Goal: Task Accomplishment & Management: Complete application form

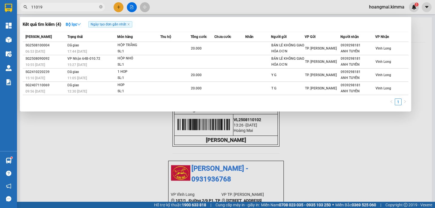
type input "110192"
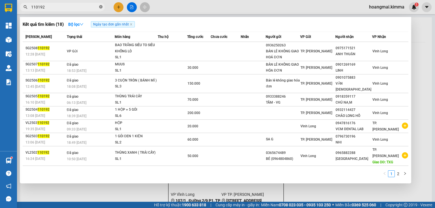
click at [100, 8] on icon "close-circle" at bounding box center [100, 6] width 3 height 3
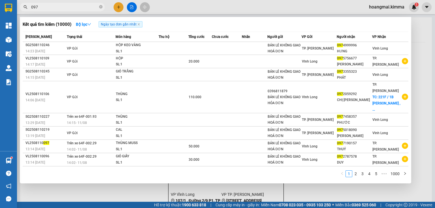
type input "097"
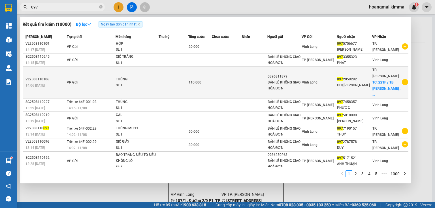
scroll to position [29, 0]
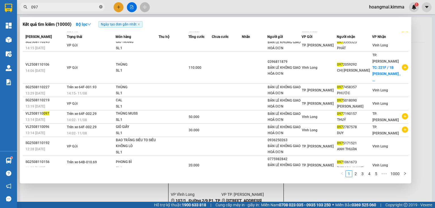
click at [100, 7] on icon "close-circle" at bounding box center [100, 6] width 3 height 3
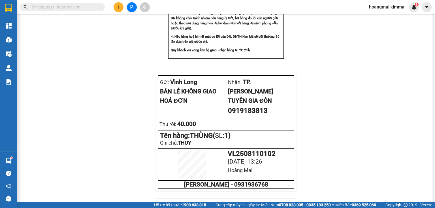
scroll to position [387, 0]
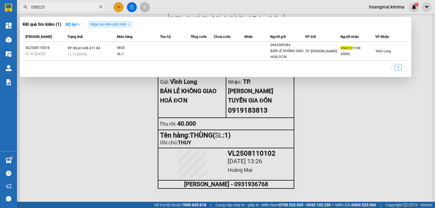
type input "058223"
click at [101, 7] on icon "close-circle" at bounding box center [100, 6] width 3 height 3
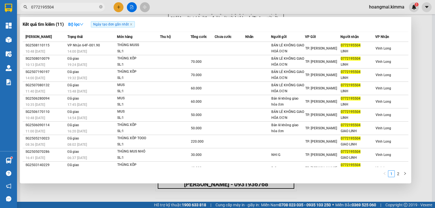
type input "0772195504"
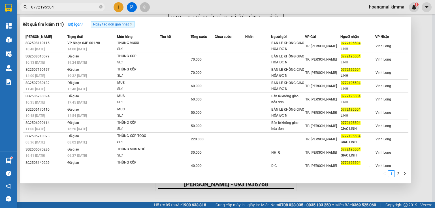
scroll to position [6, 0]
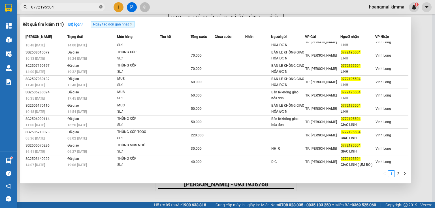
click at [99, 8] on icon "close-circle" at bounding box center [100, 6] width 3 height 3
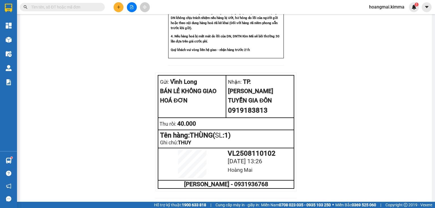
click at [78, 6] on input "text" at bounding box center [64, 7] width 67 height 6
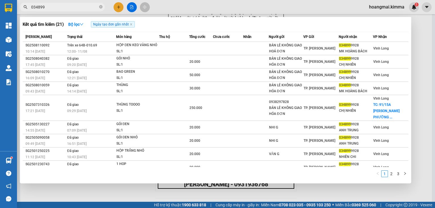
type input "034899"
click at [100, 7] on icon "close-circle" at bounding box center [100, 6] width 3 height 3
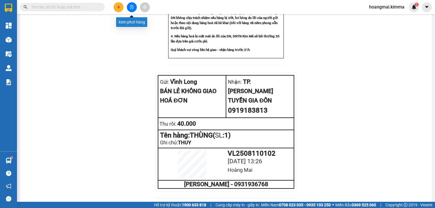
click at [122, 7] on button at bounding box center [119, 7] width 10 height 10
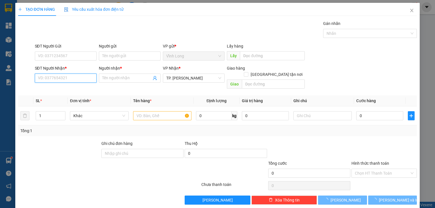
click at [76, 80] on input "SĐT Người Nhận *" at bounding box center [66, 78] width 62 height 9
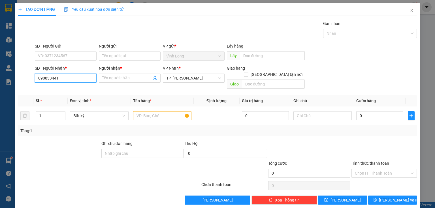
type input "0908334417"
click at [70, 90] on div "0908334417 - KHANH" at bounding box center [65, 89] width 54 height 6
type input "KHANH"
type input "0908334417"
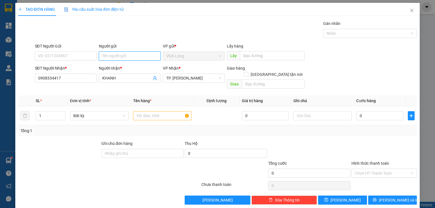
click at [121, 58] on input "Người gửi" at bounding box center [130, 56] width 62 height 9
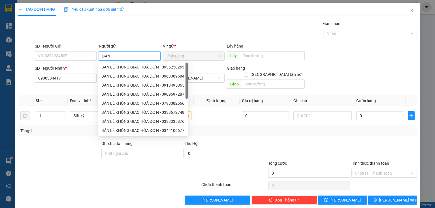
type input "BÁN"
click at [138, 67] on div "BÁN LẺ KHÔNG GIAO HOÁ ĐƠN - 0705795279" at bounding box center [142, 67] width 83 height 6
type input "0705795279"
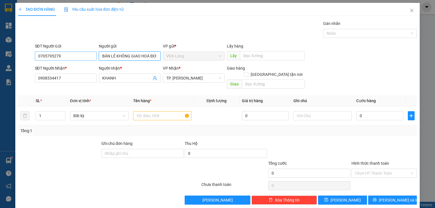
type input "BÁN LẺ KHÔNG GIAO HOÁ ĐƠN"
drag, startPoint x: 73, startPoint y: 57, endPoint x: 95, endPoint y: 67, distance: 24.2
click at [0, 70] on div "TẠO ĐƠN HÀNG Yêu cầu xuất hóa đơn điện tử Transit Pickup Surcharge Ids Transit …" at bounding box center [217, 104] width 435 height 208
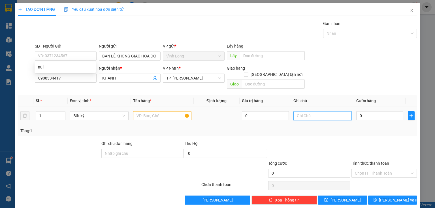
click at [310, 112] on input "text" at bounding box center [323, 115] width 58 height 9
type input "THUY"
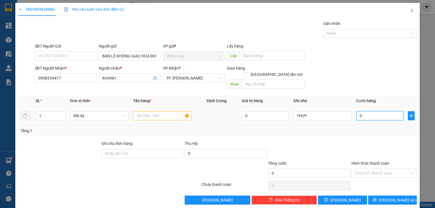
click at [361, 111] on input "0" at bounding box center [379, 115] width 47 height 9
type input "02"
type input "2"
type input "020"
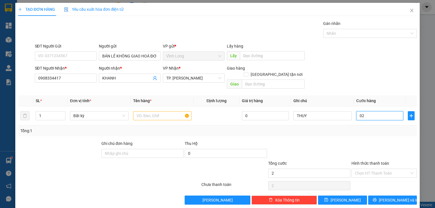
type input "20"
type input "20.000"
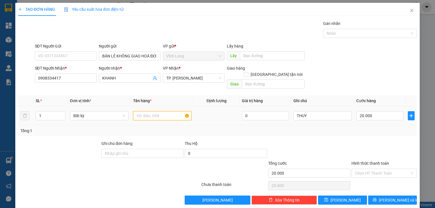
click at [159, 111] on input "text" at bounding box center [162, 115] width 58 height 9
type input "GÓI"
click at [359, 169] on input "Hình thức thanh toán" at bounding box center [382, 173] width 55 height 8
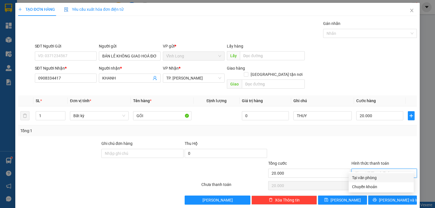
click at [360, 177] on div "Tại văn phòng" at bounding box center [381, 178] width 58 height 6
type input "0"
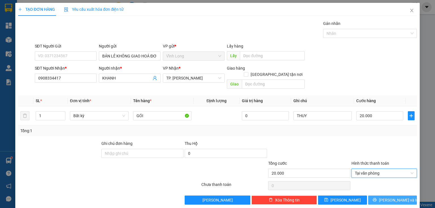
click at [377, 198] on icon "printer" at bounding box center [375, 200] width 4 height 4
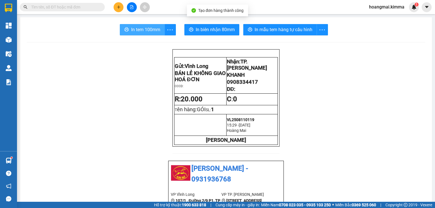
click at [157, 30] on span "In tem 100mm" at bounding box center [145, 29] width 29 height 7
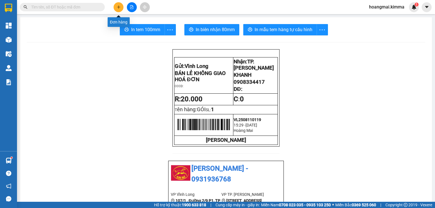
click at [117, 8] on icon "plus" at bounding box center [119, 7] width 4 height 4
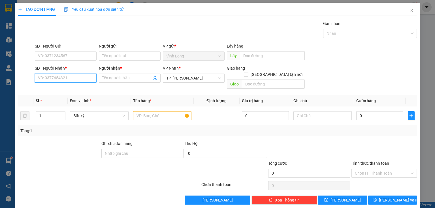
click at [45, 80] on input "SĐT Người Nhận *" at bounding box center [66, 78] width 62 height 9
type input "0938726344"
click at [114, 77] on input "Người nhận *" at bounding box center [126, 78] width 49 height 6
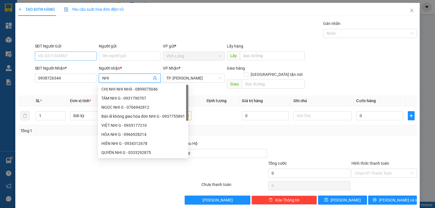
type input "NHI"
click at [73, 59] on input "SĐT Người Gửi" at bounding box center [66, 56] width 62 height 9
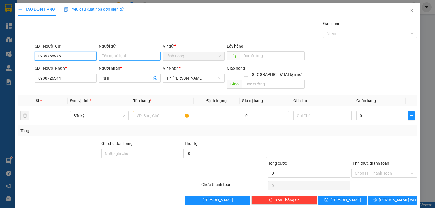
type input "0939768975"
click at [119, 57] on input "Người gửi" at bounding box center [130, 56] width 62 height 9
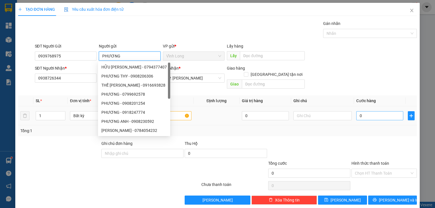
type input "PHƯƠNG"
click at [363, 111] on input "0" at bounding box center [379, 115] width 47 height 9
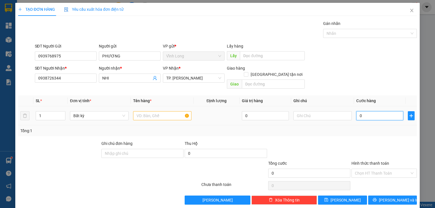
type input "2"
type input "20"
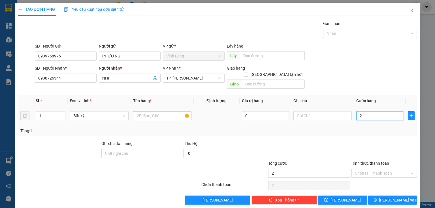
type input "20"
type input "20.000"
click at [322, 111] on input "text" at bounding box center [323, 115] width 58 height 9
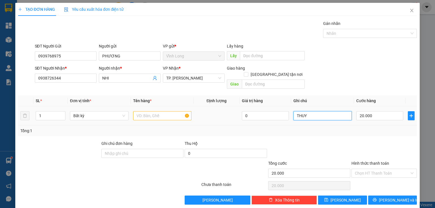
type input "THUY"
click at [161, 111] on input "text" at bounding box center [162, 115] width 58 height 9
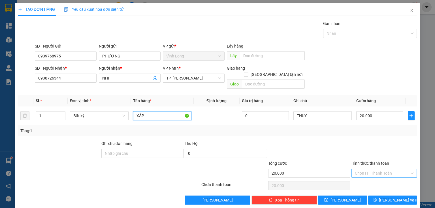
type input "XẤP"
click at [385, 169] on input "Hình thức thanh toán" at bounding box center [382, 173] width 55 height 8
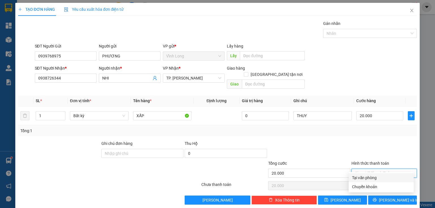
click at [371, 179] on div "Tại văn phòng" at bounding box center [381, 178] width 58 height 6
type input "0"
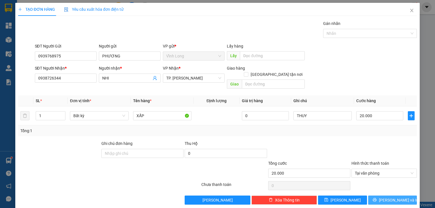
click at [385, 197] on span "[PERSON_NAME] và In" at bounding box center [399, 200] width 40 height 6
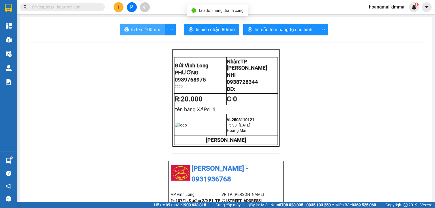
click at [120, 26] on button "In tem 100mm" at bounding box center [142, 29] width 45 height 11
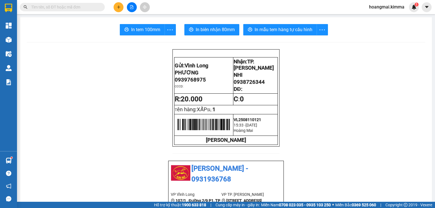
click at [98, 6] on span at bounding box center [62, 7] width 85 height 8
click at [86, 7] on input "text" at bounding box center [64, 7] width 67 height 6
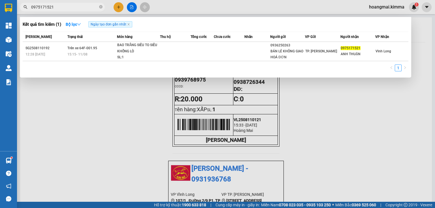
type input "0975171521"
click at [100, 8] on icon "close-circle" at bounding box center [100, 6] width 3 height 3
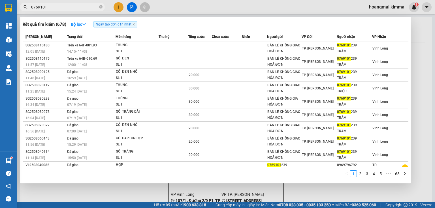
type input "0769101"
click at [101, 7] on icon "close-circle" at bounding box center [100, 6] width 3 height 3
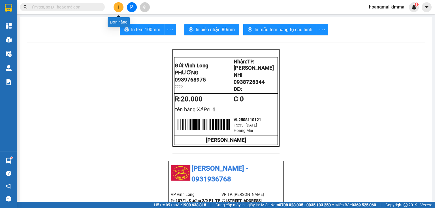
click at [119, 9] on icon "plus" at bounding box center [119, 7] width 4 height 4
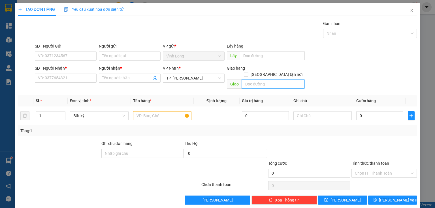
click at [277, 81] on input "text" at bounding box center [273, 84] width 63 height 9
type input "TXG: NGÃ 4 ĐỒNG TÂM"
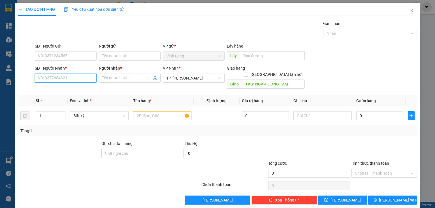
click at [57, 80] on input "SĐT Người Nhận *" at bounding box center [66, 78] width 62 height 9
type input "0919281581"
click at [104, 76] on input "Người nhận *" at bounding box center [126, 78] width 49 height 6
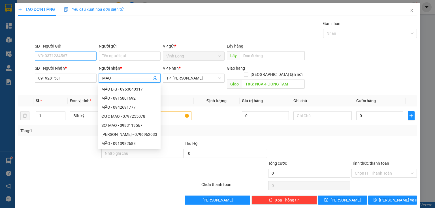
type input "MAO"
click at [76, 59] on input "SĐT Người Gửi" at bounding box center [66, 56] width 62 height 9
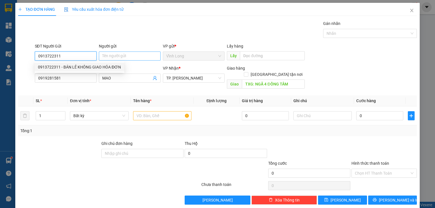
type input "0913722311"
click at [115, 56] on input "Người gửi" at bounding box center [130, 56] width 62 height 9
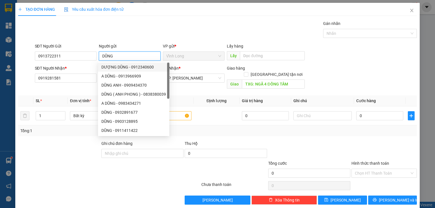
click at [200, 53] on span "Vĩnh Long" at bounding box center [193, 56] width 55 height 8
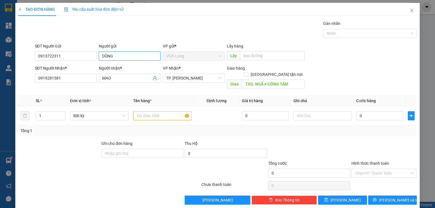
type input "DŨNG"
click at [227, 12] on div "TẠO ĐƠN HÀNG Yêu cầu xuất hóa đơn điện tử" at bounding box center [217, 9] width 399 height 13
click at [123, 77] on input "MAO" at bounding box center [126, 78] width 49 height 6
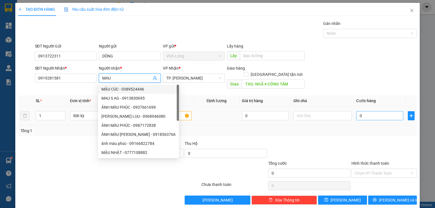
type input "MAU"
click at [367, 112] on input "0" at bounding box center [379, 115] width 47 height 9
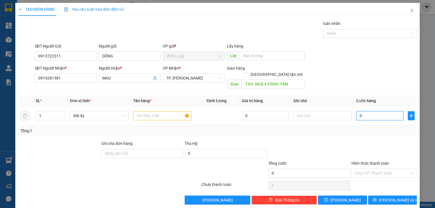
type input "2"
type input "24"
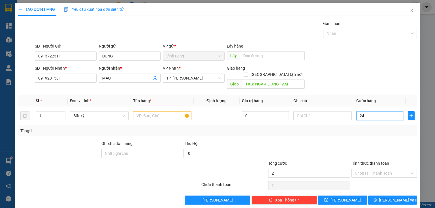
type input "24"
type input "240"
type input "240.000"
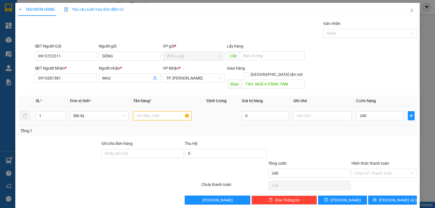
type input "240.000"
click at [143, 112] on input "text" at bounding box center [162, 115] width 58 height 9
type input "XE ĐẠP"
click at [371, 169] on input "Hình thức thanh toán" at bounding box center [382, 173] width 55 height 8
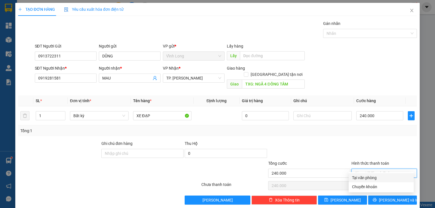
click at [368, 179] on div "Tại văn phòng" at bounding box center [381, 178] width 58 height 6
type input "0"
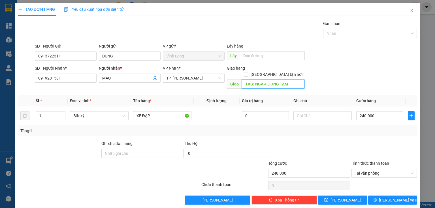
click at [296, 80] on input "TXG: NGÃ 4 ĐỒNG TÂM" at bounding box center [273, 84] width 63 height 9
drag, startPoint x: 253, startPoint y: 77, endPoint x: 430, endPoint y: 99, distance: 178.3
click at [430, 99] on div "TẠO ĐƠN HÀNG Yêu cầu xuất hóa đơn điện tử Transit Pickup Surcharge Ids Transit …" at bounding box center [217, 104] width 435 height 208
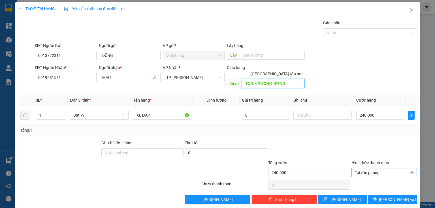
scroll to position [1, 0]
type input "TXG: CẦU CHỢ BƯNG"
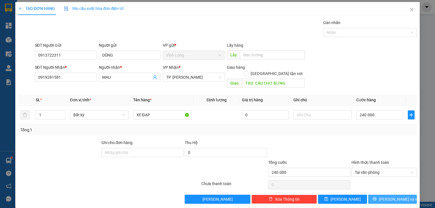
click at [390, 196] on span "[PERSON_NAME] và In" at bounding box center [399, 199] width 40 height 6
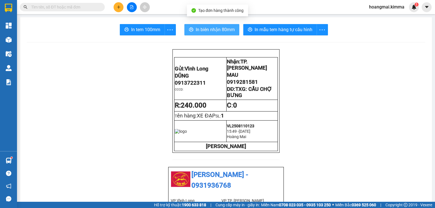
click at [209, 33] on button "In biên nhận 80mm" at bounding box center [211, 29] width 55 height 11
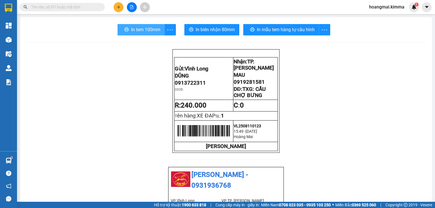
click at [133, 31] on span "In tem 100mm" at bounding box center [145, 29] width 29 height 7
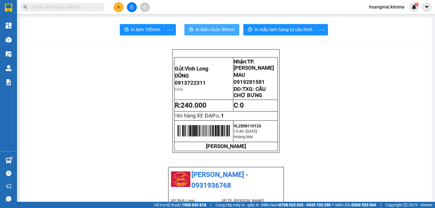
drag, startPoint x: 194, startPoint y: 28, endPoint x: 192, endPoint y: 35, distance: 7.2
click at [194, 28] on button "In biên nhận 80mm" at bounding box center [211, 29] width 55 height 11
click at [114, 6] on button at bounding box center [119, 7] width 10 height 10
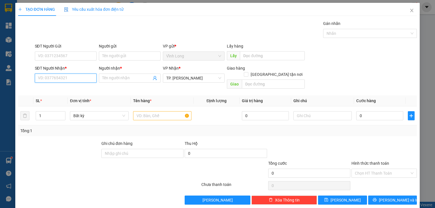
click at [80, 79] on input "SĐT Người Nhận *" at bounding box center [66, 78] width 62 height 9
type input "0988099236"
click at [70, 87] on div "0988099236 - ANH DUNG" at bounding box center [65, 89] width 54 height 6
type input "ANH DUNG"
type input "0988099236"
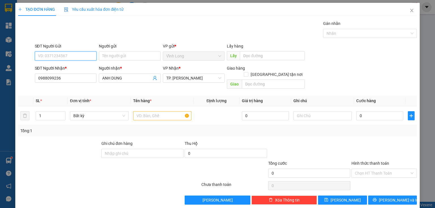
click at [81, 56] on input "SĐT Người Gửi" at bounding box center [66, 56] width 62 height 9
type input "0706839991"
click at [131, 54] on input "Người gửi" at bounding box center [130, 56] width 62 height 9
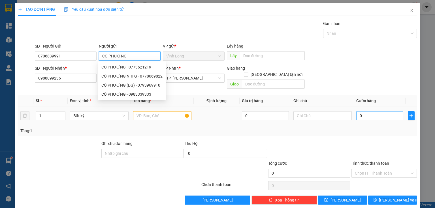
type input "CÔ PHƯỢNG"
click at [357, 112] on input "0" at bounding box center [379, 115] width 47 height 9
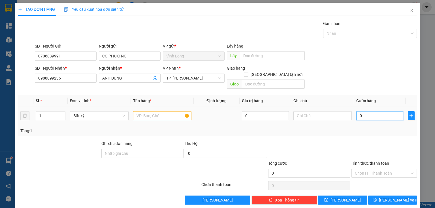
type input "2"
type input "20"
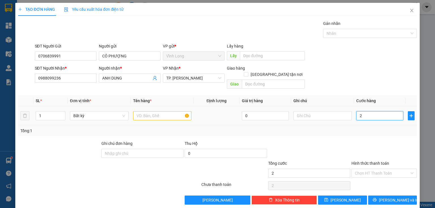
type input "20"
type input "20.000"
click at [317, 111] on input "text" at bounding box center [323, 115] width 58 height 9
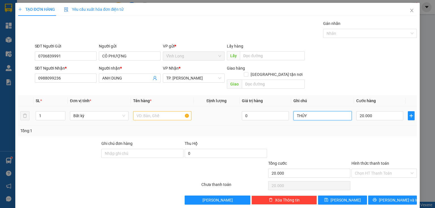
type input "THỦY"
click at [162, 111] on input "text" at bounding box center [162, 115] width 58 height 9
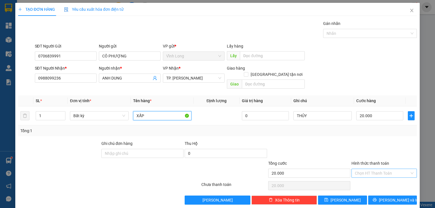
type input "XẤP"
click at [374, 169] on input "Hình thức thanh toán" at bounding box center [382, 173] width 55 height 8
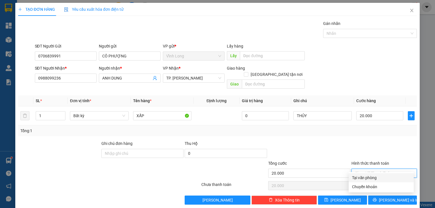
click at [361, 180] on div "Tại văn phòng" at bounding box center [381, 178] width 58 height 6
type input "0"
click at [411, 11] on icon "close" at bounding box center [412, 10] width 3 height 3
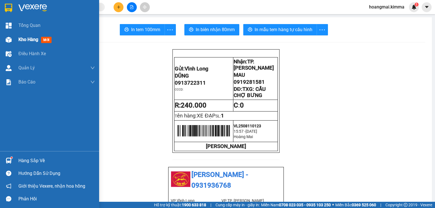
click at [10, 40] on img at bounding box center [9, 40] width 6 height 6
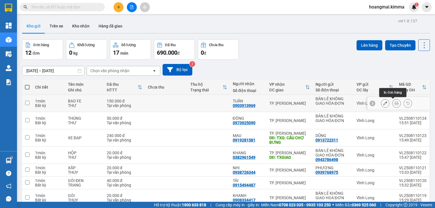
click at [395, 103] on icon at bounding box center [397, 103] width 4 height 4
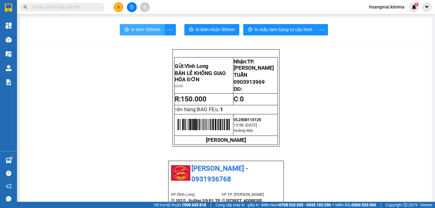
click at [148, 31] on span "In tem 100mm" at bounding box center [145, 29] width 29 height 7
click at [120, 6] on icon "plus" at bounding box center [119, 7] width 4 height 4
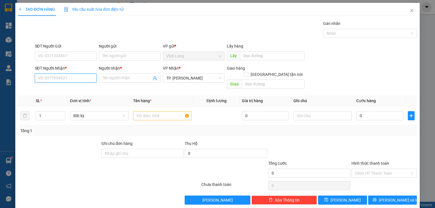
click at [51, 80] on input "SĐT Người Nhận *" at bounding box center [66, 78] width 62 height 9
type input "0988099236"
click at [80, 91] on div "0988099236 - ANH DUNG" at bounding box center [65, 89] width 54 height 6
type input "ANH DUNG"
type input "0988099236"
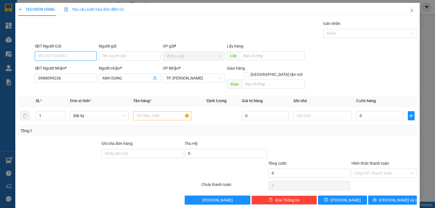
click at [77, 57] on input "SĐT Người Gửi" at bounding box center [66, 56] width 62 height 9
type input "0706839991"
click at [105, 57] on input "Người gửi" at bounding box center [130, 56] width 62 height 9
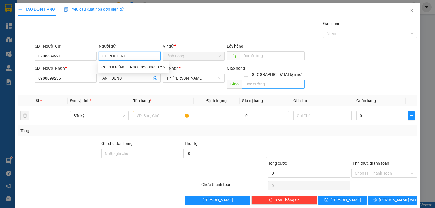
type input "CÔ PHƯƠNG"
click at [272, 80] on input "text" at bounding box center [273, 84] width 63 height 9
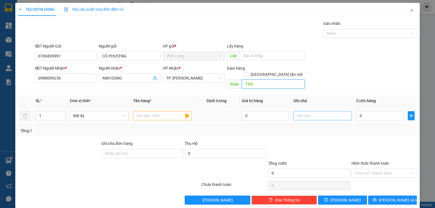
type input "TXG"
click at [312, 112] on input "text" at bounding box center [323, 115] width 58 height 9
type input "THỦY"
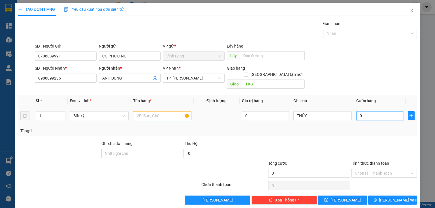
click at [359, 111] on input "0" at bounding box center [379, 115] width 47 height 9
type input "2"
type input "20"
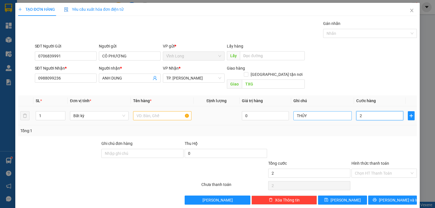
type input "20"
type input "20.000"
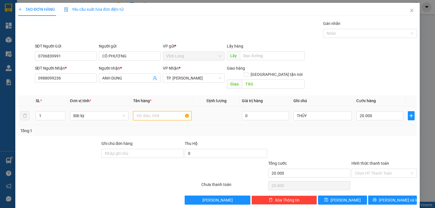
click at [170, 111] on input "text" at bounding box center [162, 115] width 58 height 9
type input "XẤP"
click at [377, 170] on input "Hình thức thanh toán" at bounding box center [382, 173] width 55 height 8
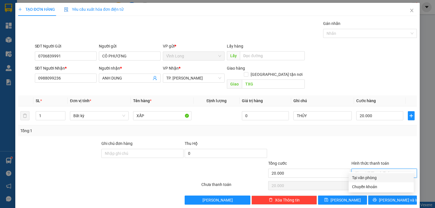
click at [371, 179] on div "Tại văn phòng" at bounding box center [381, 178] width 58 height 6
type input "0"
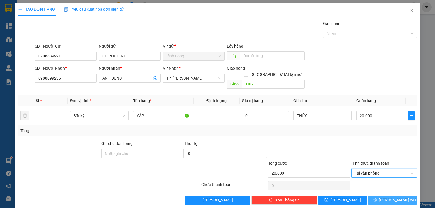
click at [401, 196] on button "[PERSON_NAME] và In" at bounding box center [392, 200] width 49 height 9
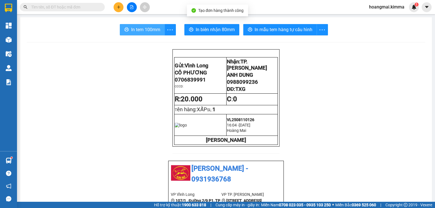
click at [130, 25] on button "In tem 100mm" at bounding box center [142, 29] width 45 height 11
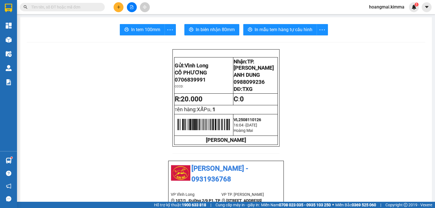
click at [75, 10] on input "text" at bounding box center [64, 7] width 67 height 6
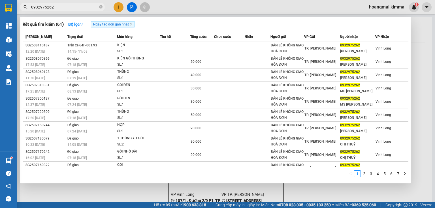
type input "0932975262"
click at [164, 194] on div at bounding box center [217, 104] width 435 height 208
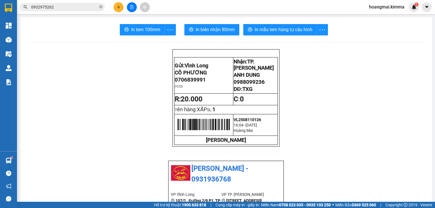
click at [82, 9] on input "0932975262" at bounding box center [64, 7] width 67 height 6
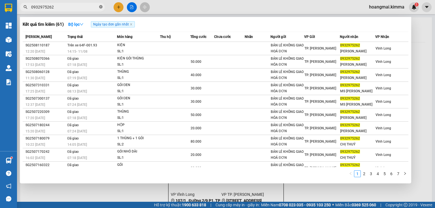
click at [100, 8] on icon "close-circle" at bounding box center [100, 6] width 3 height 3
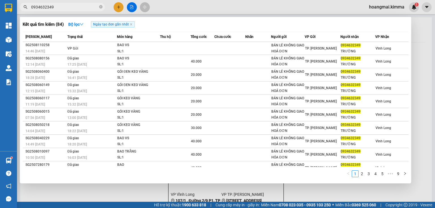
type input "0934632349"
click at [100, 6] on icon "close-circle" at bounding box center [100, 6] width 3 height 3
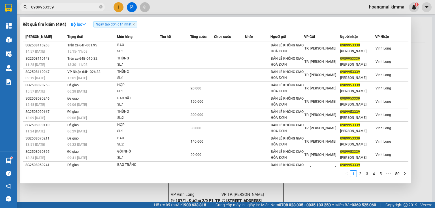
type input "0989953339"
click at [101, 6] on icon "close-circle" at bounding box center [100, 6] width 3 height 3
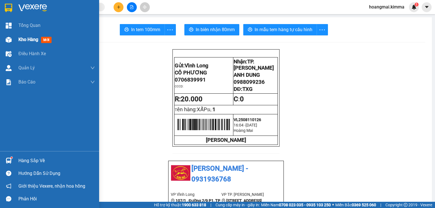
click at [9, 37] on img at bounding box center [9, 40] width 6 height 6
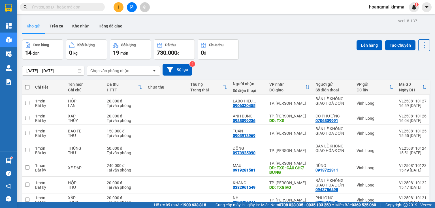
click at [119, 10] on button at bounding box center [119, 7] width 10 height 10
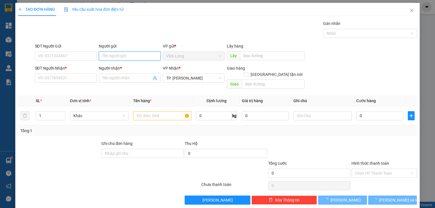
click at [115, 55] on input "Người gửi" at bounding box center [130, 56] width 62 height 9
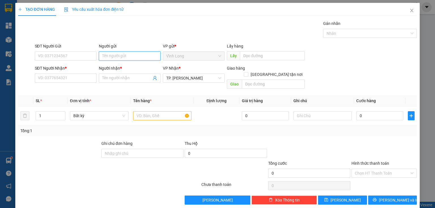
click at [115, 55] on input "Người gửi" at bounding box center [130, 56] width 62 height 9
click at [120, 63] on div "CÔ PHƯƠNG ĐẶNG - 02838630732" at bounding box center [133, 67] width 71 height 9
type input "02838630732"
drag, startPoint x: 135, startPoint y: 55, endPoint x: 59, endPoint y: 84, distance: 81.2
click at [59, 84] on form "SĐT Người Gửi 02838630732 Người gửi CÔ PHƯƠNG ĐẶNG CÔ PHƯƠNG ĐẶNG VP gửi * Vĩn…" at bounding box center [217, 67] width 399 height 48
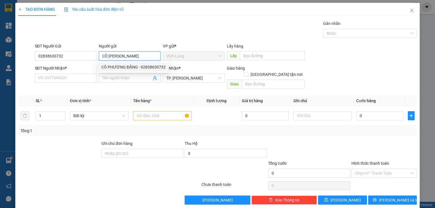
drag, startPoint x: 148, startPoint y: 60, endPoint x: 145, endPoint y: 58, distance: 3.4
click at [146, 59] on input "CÔ PHƯƠNG ĐẶNG" at bounding box center [130, 56] width 62 height 9
drag, startPoint x: 145, startPoint y: 58, endPoint x: 34, endPoint y: 61, distance: 111.4
click at [34, 61] on div "SĐT Người Gửi 02838630732 Người gửi CÔ PHƯƠNG ĐẶNG VP gửi * Vĩnh Long Lấy hàng…" at bounding box center [226, 53] width 385 height 20
type input "BA"
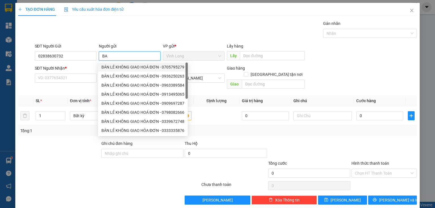
drag, startPoint x: 139, startPoint y: 66, endPoint x: 74, endPoint y: 64, distance: 65.5
click at [138, 67] on div "BÁN LẺ KHÔNG GIAO HOÁ ĐƠN - 0705795279" at bounding box center [142, 67] width 83 height 6
type input "0705795279"
type input "BÁN LẺ KHÔNG GIAO HOÁ ĐƠN"
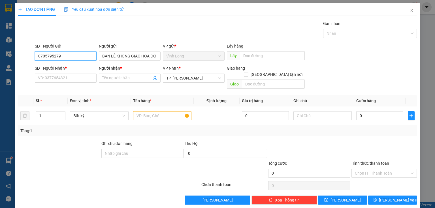
drag, startPoint x: 74, startPoint y: 54, endPoint x: 0, endPoint y: 72, distance: 75.7
click at [0, 72] on div "TẠO ĐƠN HÀNG Yêu cầu xuất hóa đơn điện tử Transit Pickup Surcharge Ids Transit …" at bounding box center [217, 104] width 435 height 208
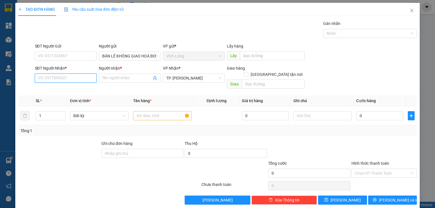
click at [75, 77] on input "SĐT Người Nhận *" at bounding box center [66, 78] width 62 height 9
drag, startPoint x: 79, startPoint y: 87, endPoint x: 89, endPoint y: 101, distance: 16.8
click at [79, 87] on div "0919680448 - CHỊ PHỤNG" at bounding box center [65, 89] width 54 height 6
type input "0919680448"
type input "CHỊ PHỤNG"
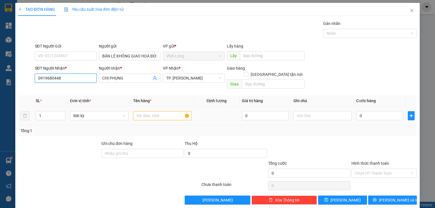
type input "0919680448"
click at [158, 111] on input "text" at bounding box center [162, 115] width 58 height 9
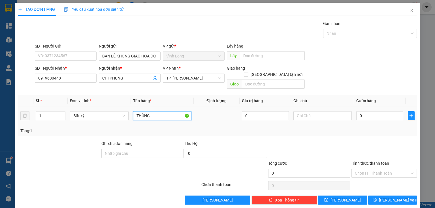
type input "THÙNG"
type input "HẰNG"
type input "8"
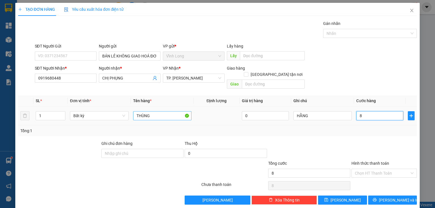
type input "80"
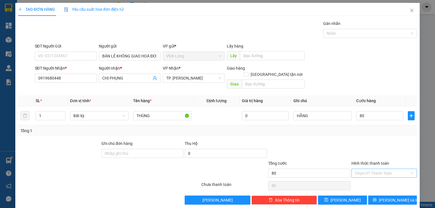
type input "80.000"
drag, startPoint x: 397, startPoint y: 169, endPoint x: 395, endPoint y: 179, distance: 10.5
click at [397, 173] on div "Transit Pickup Surcharge Ids Transit Deliver Surcharge Ids Transit Deliver Surc…" at bounding box center [217, 112] width 399 height 184
click at [395, 179] on div "Tại văn phòng" at bounding box center [381, 178] width 58 height 6
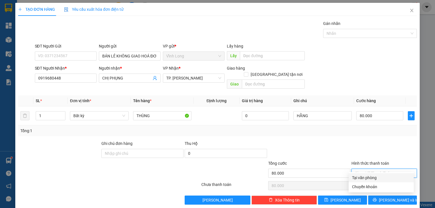
type input "0"
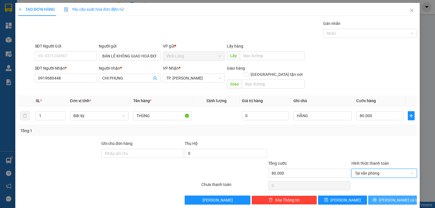
click at [405, 196] on button "[PERSON_NAME] và In" at bounding box center [392, 200] width 49 height 9
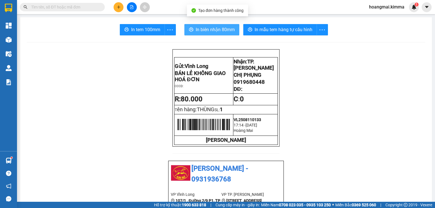
click at [204, 32] on span "In biên nhận 80mm" at bounding box center [215, 29] width 39 height 7
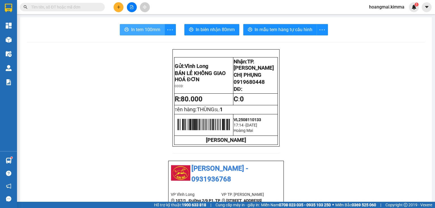
drag, startPoint x: 149, startPoint y: 29, endPoint x: 384, endPoint y: 67, distance: 237.3
click at [154, 29] on span "In tem 100mm" at bounding box center [145, 29] width 29 height 7
click at [119, 3] on button at bounding box center [119, 7] width 10 height 10
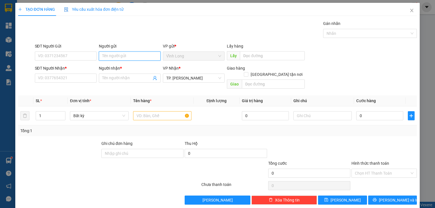
click at [135, 52] on input "Người gửi" at bounding box center [130, 56] width 62 height 9
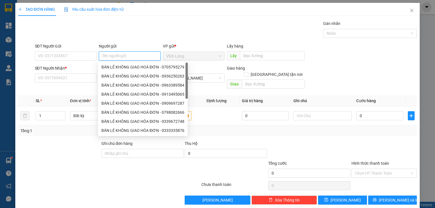
click at [135, 52] on input "Người gửi" at bounding box center [130, 56] width 62 height 9
drag, startPoint x: 132, startPoint y: 67, endPoint x: 126, endPoint y: 66, distance: 6.3
click at [132, 67] on div "BÁN LẺ KHÔNG GIAO HOÁ ĐƠN - 0705795279" at bounding box center [142, 67] width 83 height 6
type input "0705795279"
type input "BÁN LẺ KHÔNG GIAO HOÁ ĐƠN"
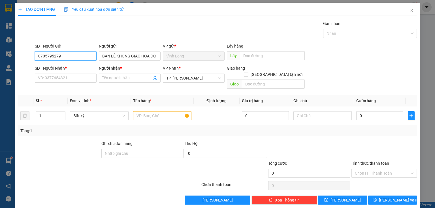
drag, startPoint x: 77, startPoint y: 58, endPoint x: 9, endPoint y: 70, distance: 69.3
click at [0, 75] on div "TẠO ĐƠN HÀNG Yêu cầu xuất hóa đơn điện tử Transit Pickup Surcharge Ids Transit …" at bounding box center [217, 104] width 435 height 208
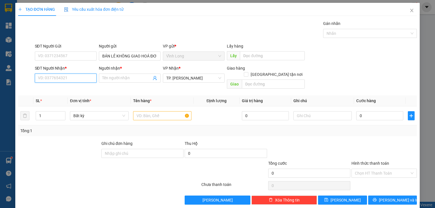
click at [70, 77] on input "SĐT Người Nhận *" at bounding box center [66, 78] width 62 height 9
drag, startPoint x: 74, startPoint y: 88, endPoint x: 149, endPoint y: 104, distance: 76.4
click at [77, 89] on div "0908837970 - NGUYỆT (LONG ĐẠT)" at bounding box center [69, 89] width 63 height 6
type input "0908837970"
type input "NGUYỆT (LONG ĐẠT)"
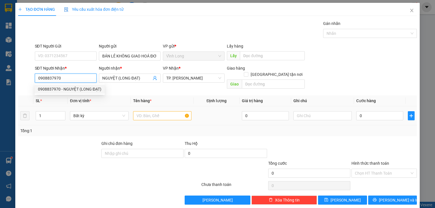
type input "0908837970"
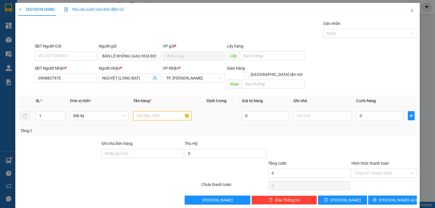
click at [155, 111] on input "text" at bounding box center [162, 115] width 58 height 9
type input "GÓI"
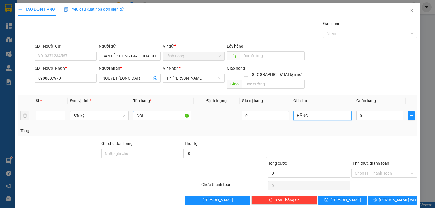
type input "HẰNG"
type input "1"
type input "10"
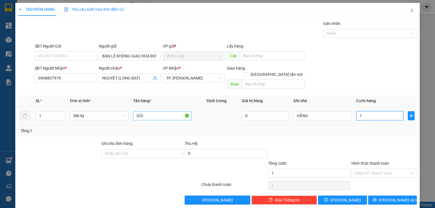
type input "10"
type input "10.000"
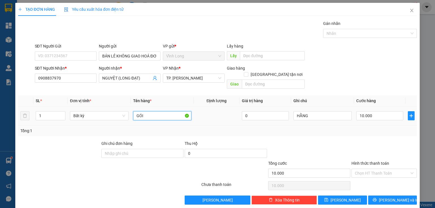
click at [155, 111] on input "GÓI" at bounding box center [162, 115] width 58 height 9
type input "GÓI/HƯNG TH"
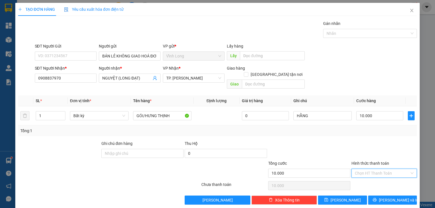
click at [367, 169] on input "Hình thức thanh toán" at bounding box center [382, 173] width 55 height 8
drag, startPoint x: 368, startPoint y: 177, endPoint x: 381, endPoint y: 182, distance: 13.9
click at [372, 178] on div "Tại văn phòng" at bounding box center [381, 178] width 58 height 6
click at [389, 197] on span "[PERSON_NAME] và In" at bounding box center [399, 200] width 40 height 6
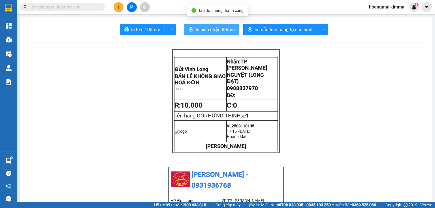
click at [205, 28] on span "In biên nhận 80mm" at bounding box center [215, 29] width 39 height 7
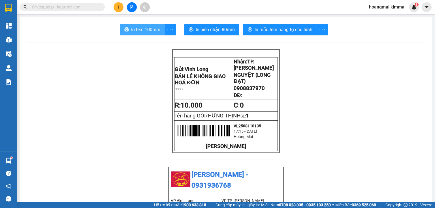
click at [148, 31] on span "In tem 100mm" at bounding box center [145, 29] width 29 height 7
click at [118, 7] on icon "plus" at bounding box center [118, 6] width 0 height 3
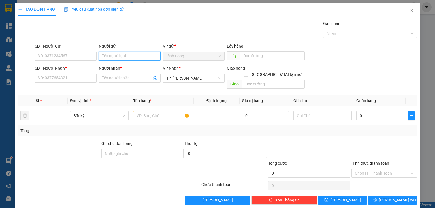
click at [127, 55] on input "Người gửi" at bounding box center [130, 56] width 62 height 9
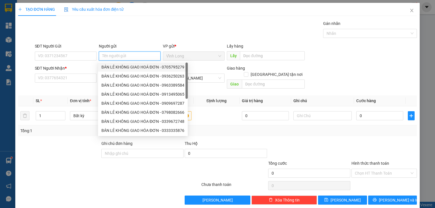
drag, startPoint x: 126, startPoint y: 67, endPoint x: 46, endPoint y: 68, distance: 79.6
click at [124, 68] on div "BÁN LẺ KHÔNG GIAO HOÁ ĐƠN - 0705795279" at bounding box center [142, 67] width 83 height 6
type input "0705795279"
type input "BÁN LẺ KHÔNG GIAO HOÁ ĐƠN"
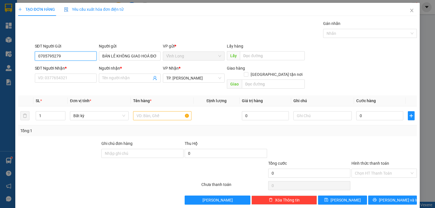
drag, startPoint x: 73, startPoint y: 56, endPoint x: 0, endPoint y: 66, distance: 72.9
click at [0, 67] on div "TẠO ĐƠN HÀNG Yêu cầu xuất hóa đơn điện tử Transit Pickup Surcharge Ids Transit …" at bounding box center [217, 104] width 435 height 208
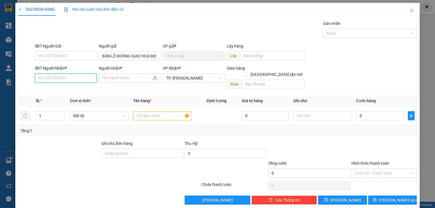
click at [49, 80] on input "SĐT Người Nhận *" at bounding box center [66, 78] width 62 height 9
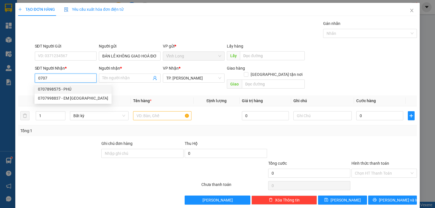
click at [62, 76] on input "0707" at bounding box center [66, 78] width 62 height 9
type input "02839250707"
drag, startPoint x: 75, startPoint y: 87, endPoint x: 156, endPoint y: 112, distance: 85.3
click at [76, 88] on div "02839250707 - CTY VIỄN SƠN" at bounding box center [71, 89] width 66 height 6
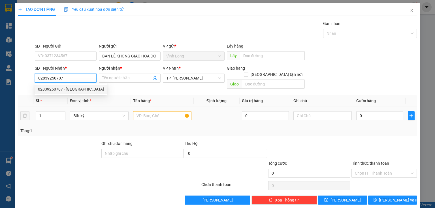
type input "CTY VIỄN SƠN"
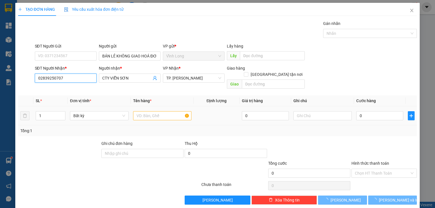
type input "02839250707"
click at [168, 111] on input "text" at bounding box center [162, 115] width 58 height 9
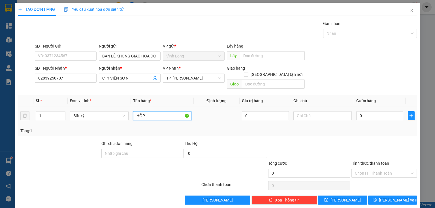
type input "HỘP"
type input "HẰNG(SG THU)"
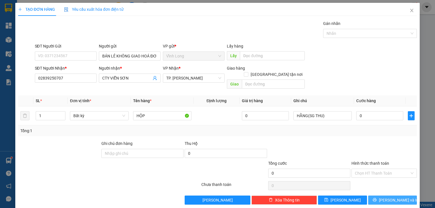
click at [387, 197] on span "[PERSON_NAME] và In" at bounding box center [399, 200] width 40 height 6
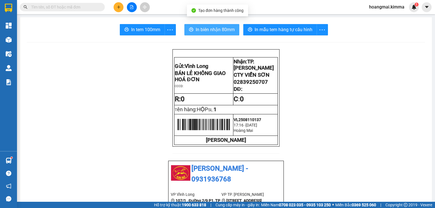
click at [203, 28] on span "In biên nhận 80mm" at bounding box center [215, 29] width 39 height 7
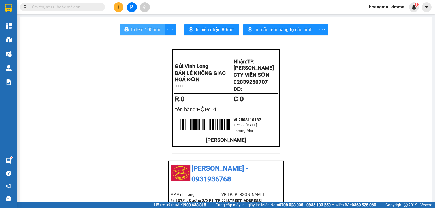
click at [134, 31] on span "In tem 100mm" at bounding box center [145, 29] width 29 height 7
drag, startPoint x: 328, startPoint y: 65, endPoint x: 142, endPoint y: 119, distance: 193.9
click at [82, 10] on div "Kết quả tìm kiếm ( 494 ) Bộ lọc Ngày tạo đơn gần nhất Mã ĐH Trạng thái Món hàng…" at bounding box center [55, 7] width 110 height 10
click at [82, 9] on input "text" at bounding box center [64, 7] width 67 height 6
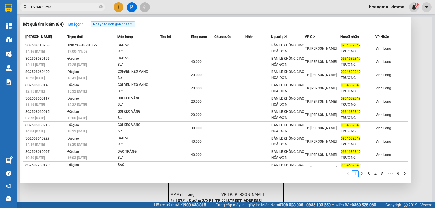
type input "0934632349"
click at [99, 5] on icon "close-circle" at bounding box center [100, 6] width 3 height 3
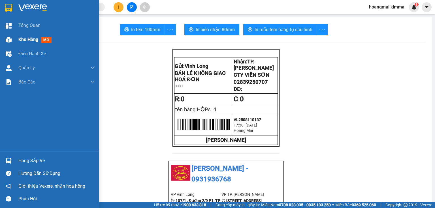
click at [22, 40] on span "Kho hàng" at bounding box center [28, 39] width 20 height 5
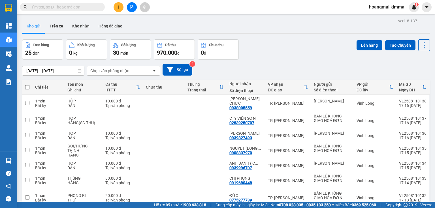
click at [162, 53] on span "970.000" at bounding box center [167, 52] width 20 height 7
click at [163, 55] on span "970.000" at bounding box center [167, 52] width 20 height 7
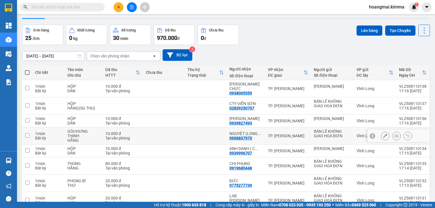
scroll to position [23, 0]
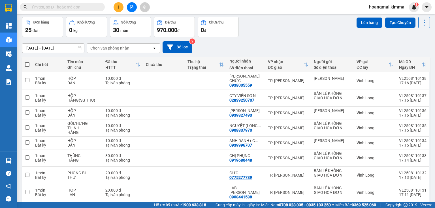
click at [85, 5] on input "text" at bounding box center [64, 7] width 67 height 6
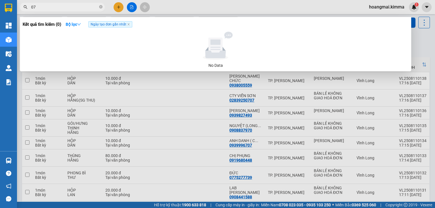
type input "0"
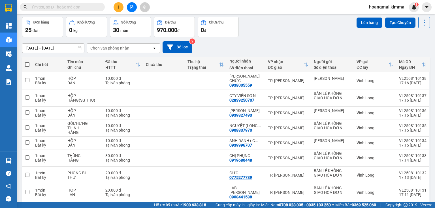
drag, startPoint x: 118, startPoint y: 5, endPoint x: 119, endPoint y: 15, distance: 10.3
click at [118, 7] on button at bounding box center [119, 7] width 10 height 10
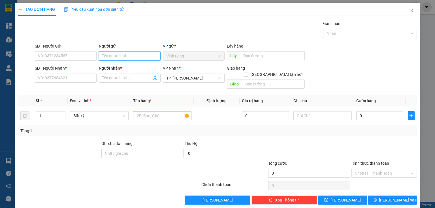
click at [116, 59] on input "Người gửi" at bounding box center [130, 56] width 62 height 9
click at [120, 59] on input "Người gửi" at bounding box center [130, 56] width 62 height 9
type input "BA"
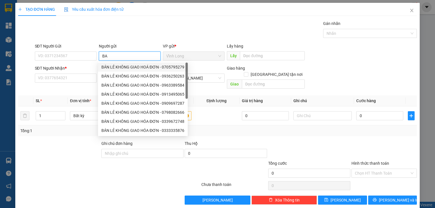
click at [124, 65] on div "BÁN LẺ KHÔNG GIAO HOÁ ĐƠN - 0705795279" at bounding box center [142, 67] width 83 height 6
type input "0705795279"
type input "BÁN LẺ KHÔNG GIAO HOÁ ĐƠN"
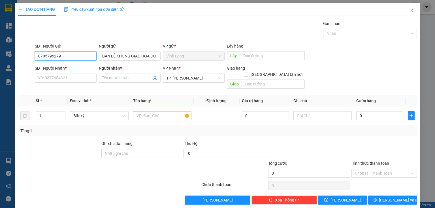
drag, startPoint x: 70, startPoint y: 53, endPoint x: 0, endPoint y: 64, distance: 70.6
click at [0, 64] on div "TẠO ĐƠN HÀNG Yêu cầu xuất hóa đơn điện tử Transit Pickup Surcharge Ids Transit …" at bounding box center [217, 104] width 435 height 208
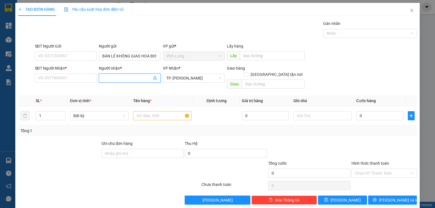
click at [134, 77] on input "Người nhận *" at bounding box center [126, 78] width 49 height 6
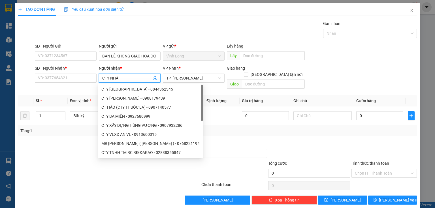
type input "CTY NHẤT"
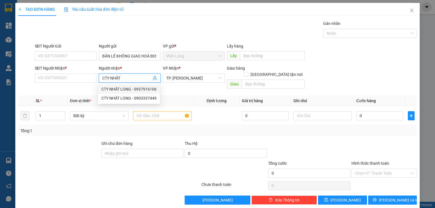
click at [129, 88] on div "CTY NHẤT LONG - 0937916106" at bounding box center [128, 89] width 55 height 6
type input "0937916106"
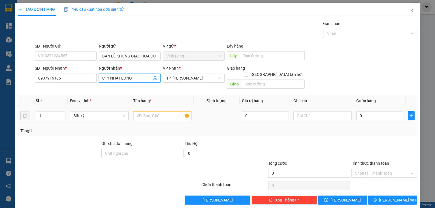
type input "CTY NHẤT LONG"
click at [156, 111] on input "text" at bounding box center [162, 115] width 58 height 9
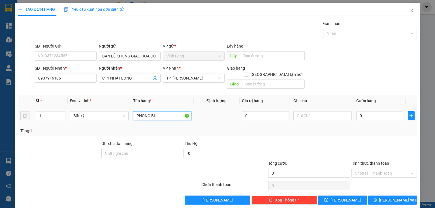
type input "PHONG BÌ"
type input "HẰNG"
type input "2"
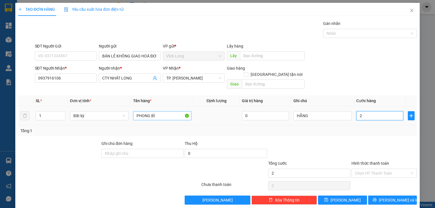
type input "20"
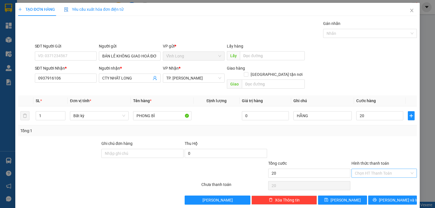
type input "20.000"
click at [400, 169] on input "Hình thức thanh toán" at bounding box center [382, 173] width 55 height 8
drag, startPoint x: 396, startPoint y: 179, endPoint x: 401, endPoint y: 191, distance: 12.7
click at [396, 179] on div "Tại văn phòng" at bounding box center [381, 178] width 58 height 6
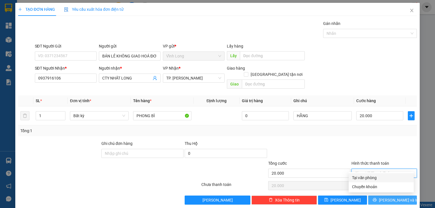
type input "0"
click at [402, 196] on button "[PERSON_NAME] và In" at bounding box center [392, 200] width 49 height 9
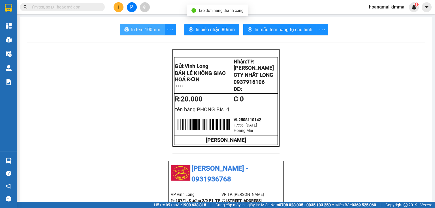
click at [131, 28] on span "In tem 100mm" at bounding box center [145, 29] width 29 height 7
